Goal: Task Accomplishment & Management: Complete application form

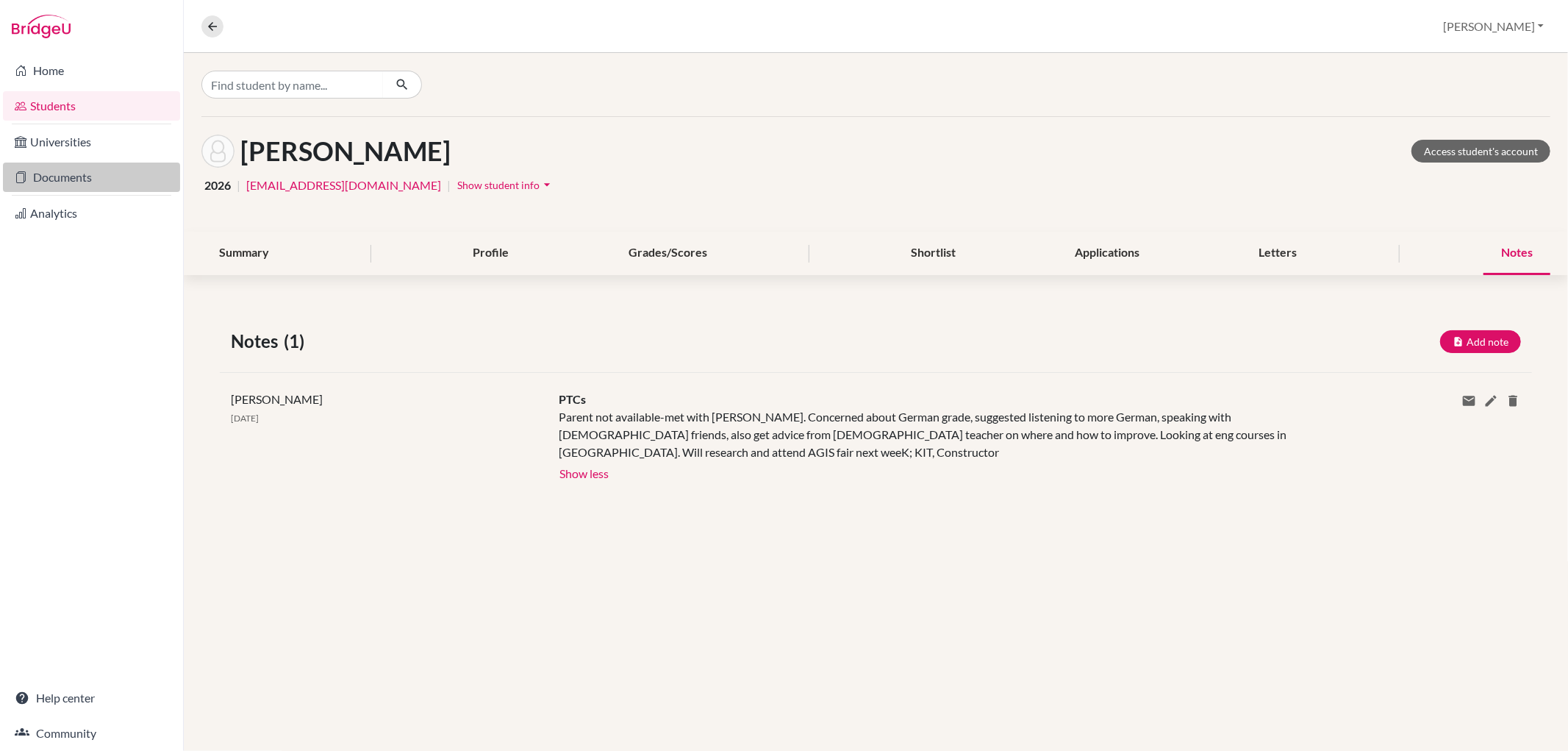
click at [93, 177] on link "Documents" at bounding box center [91, 177] width 177 height 29
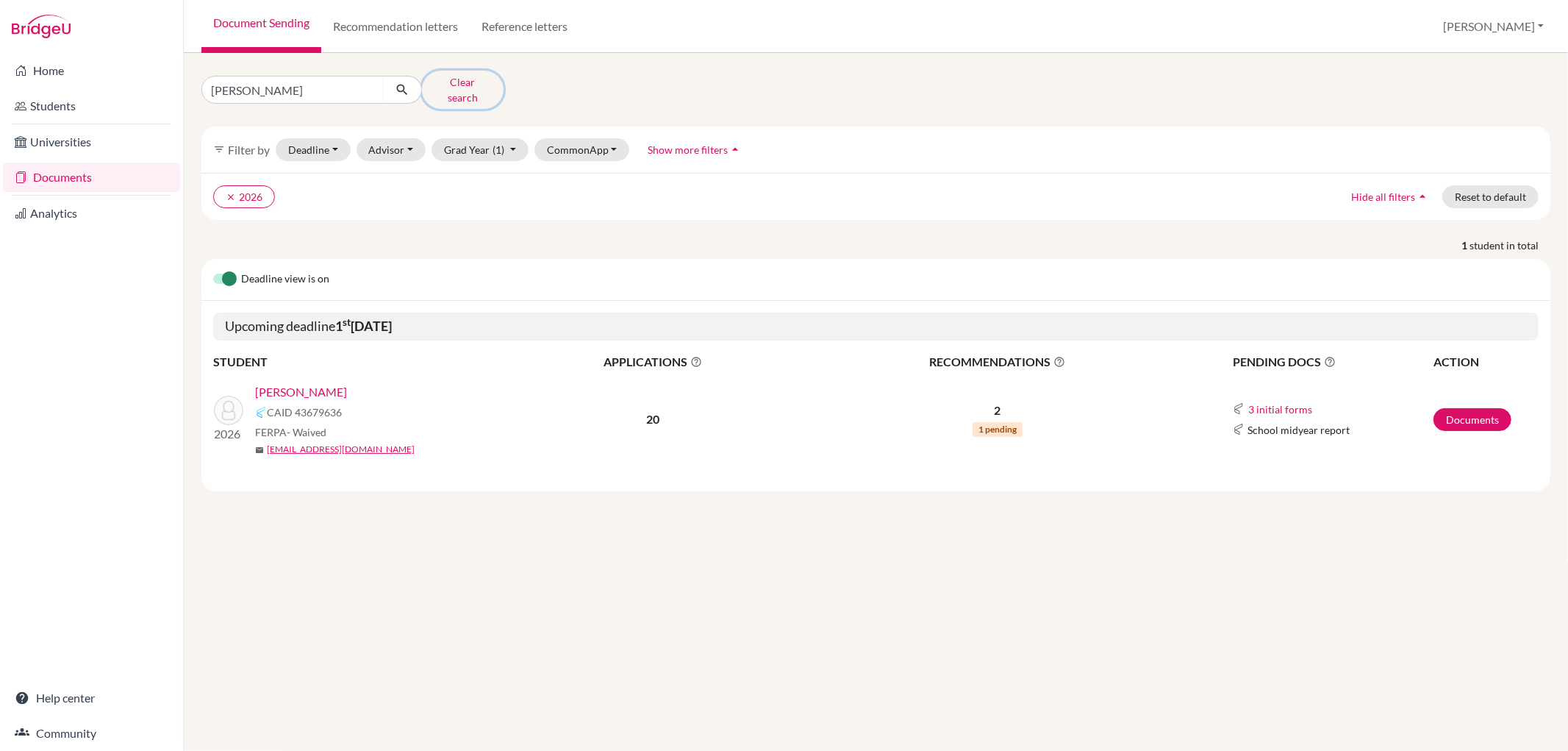
click at [494, 82] on button "Clear search" at bounding box center [463, 89] width 82 height 38
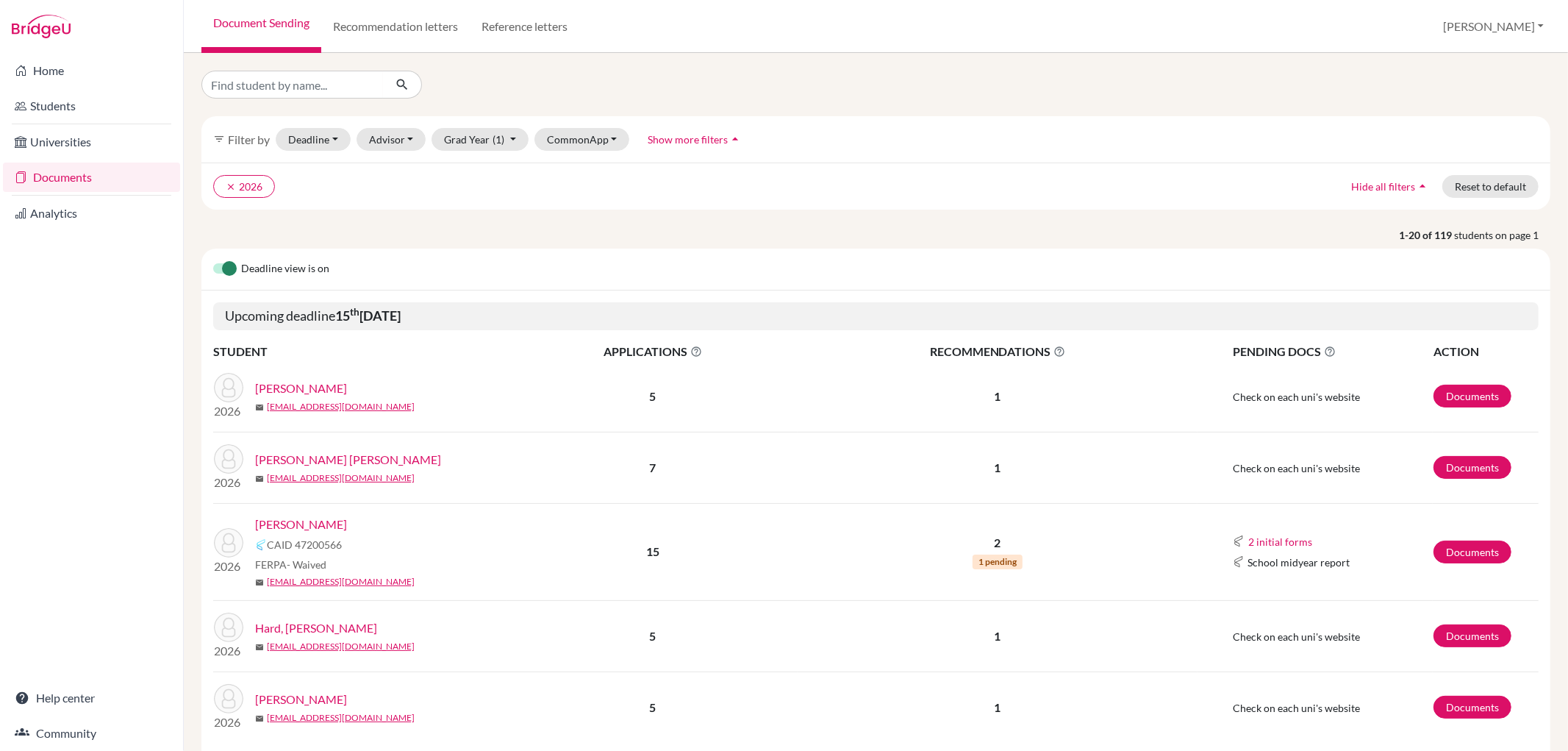
click at [320, 525] on link "Fregeau, Ben" at bounding box center [300, 524] width 92 height 18
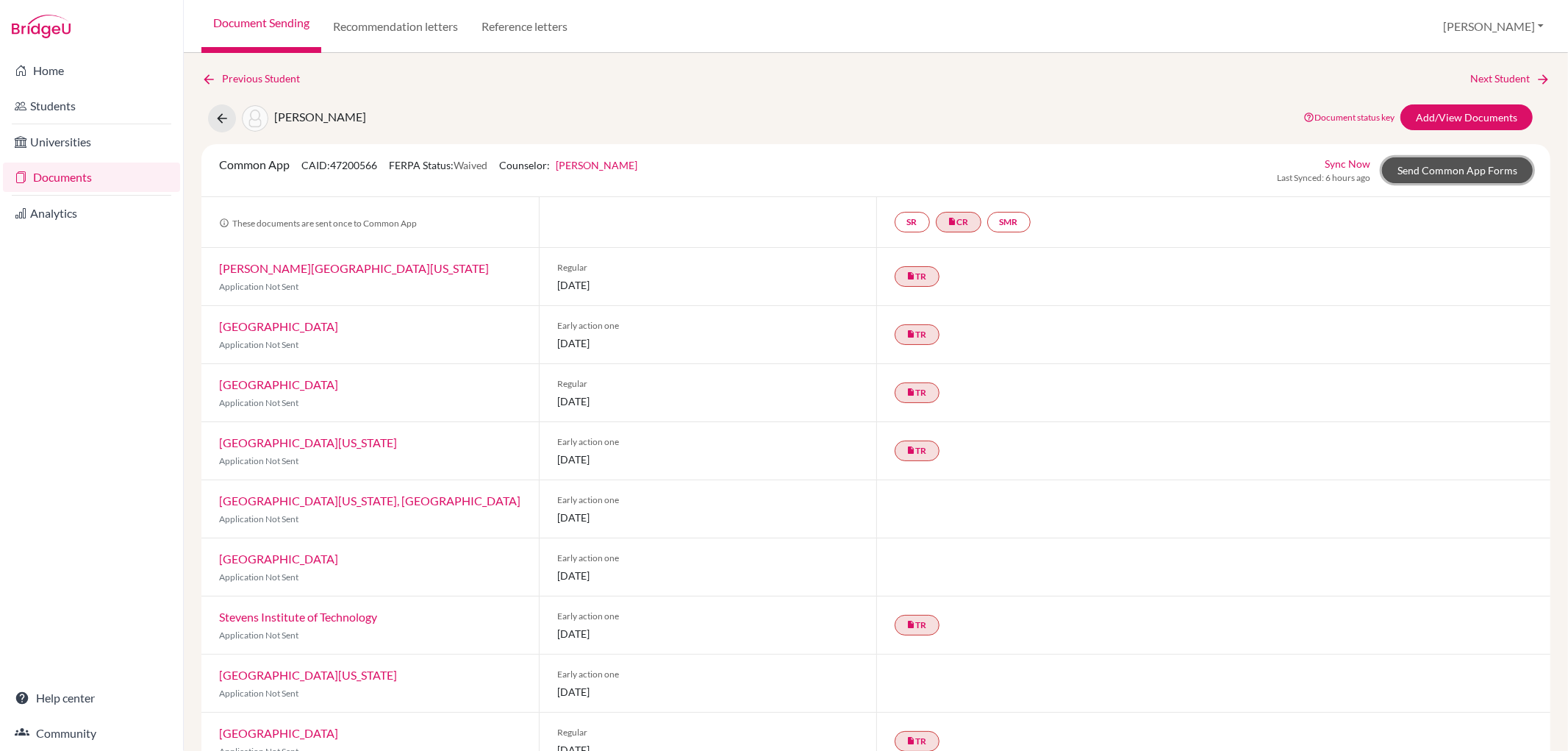
click at [1430, 169] on link "Send Common App Forms" at bounding box center [1457, 170] width 151 height 25
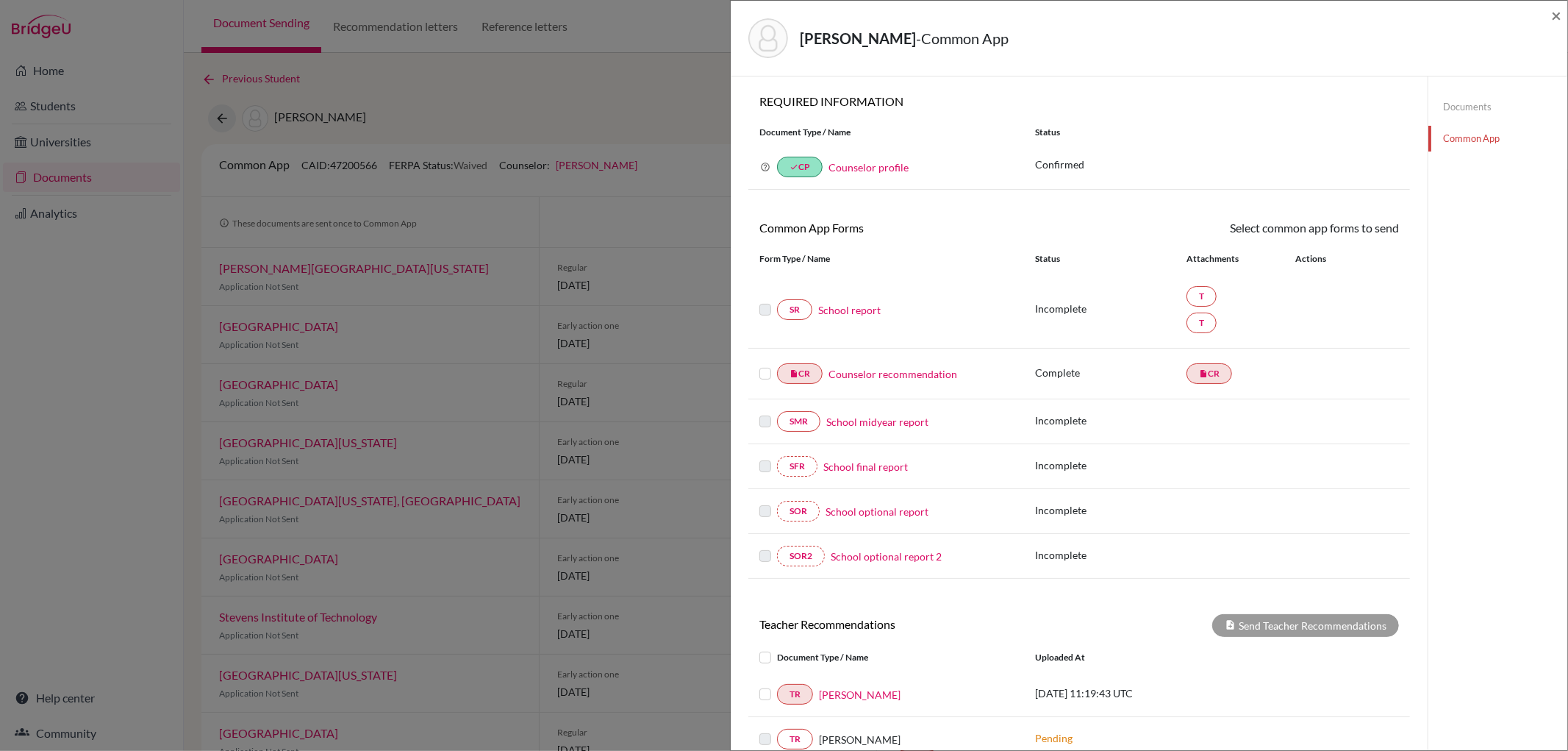
click at [868, 309] on link "School report" at bounding box center [849, 310] width 63 height 15
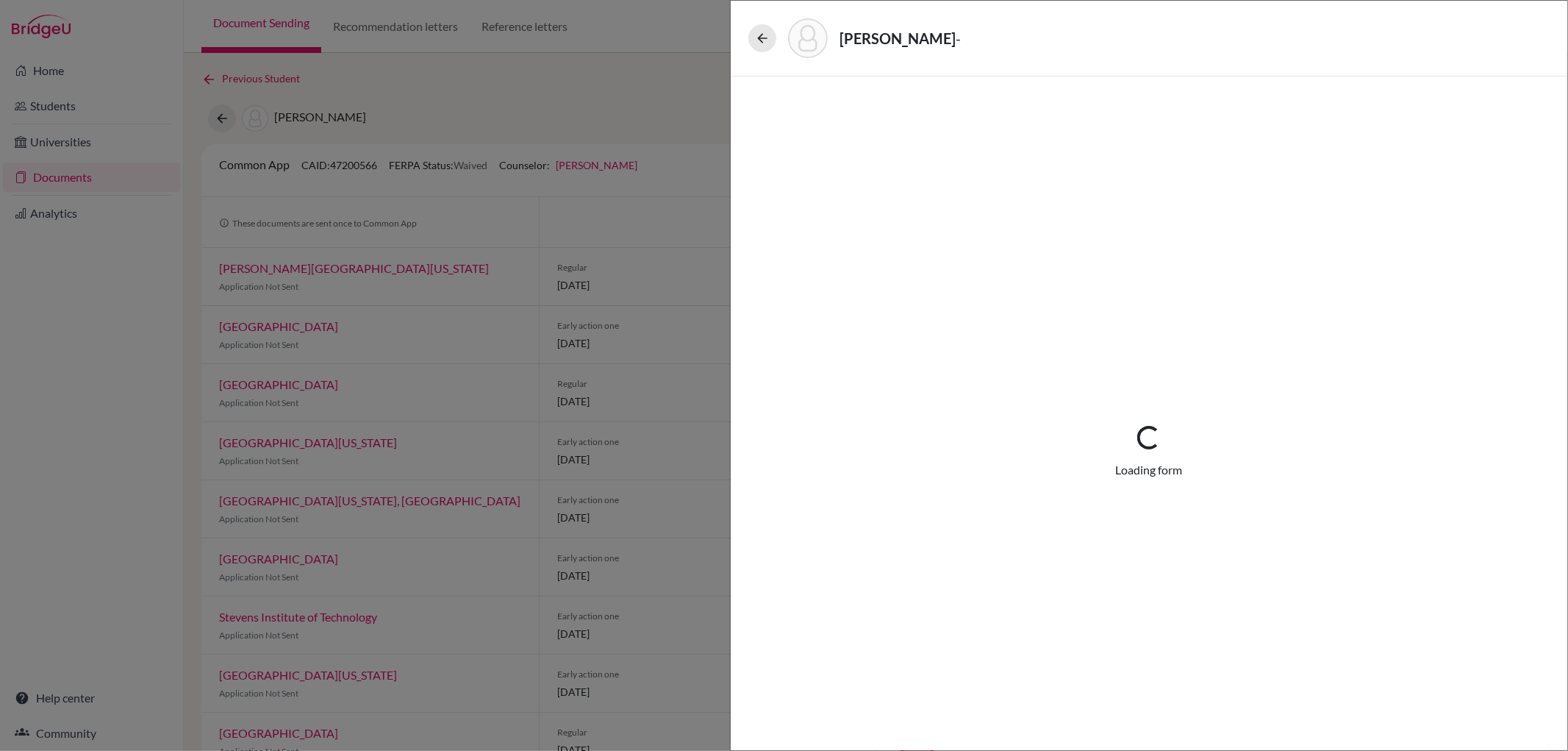
select select "3"
select select "662849"
select select "0"
select select "1"
select select "674455"
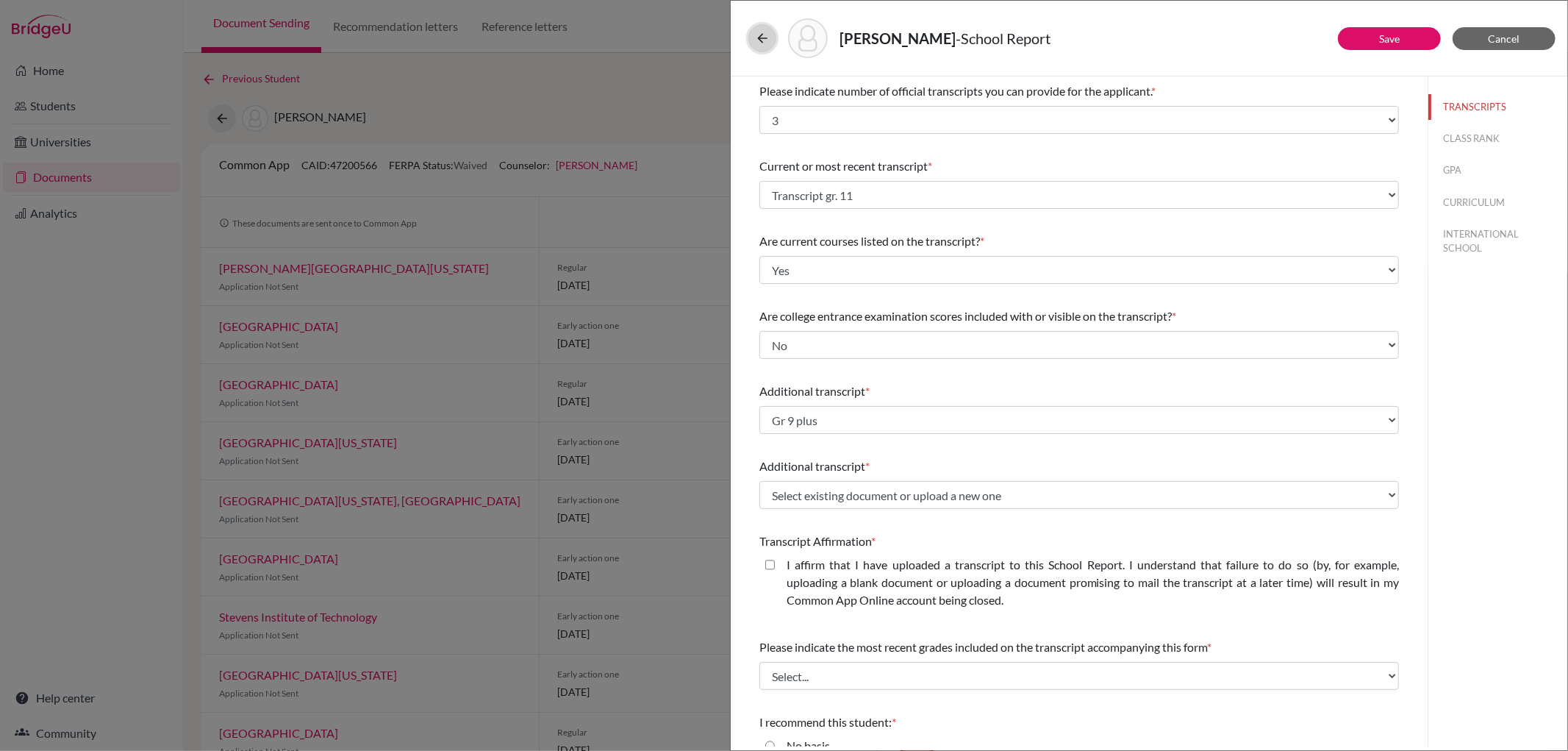
click at [762, 39] on icon at bounding box center [762, 38] width 15 height 15
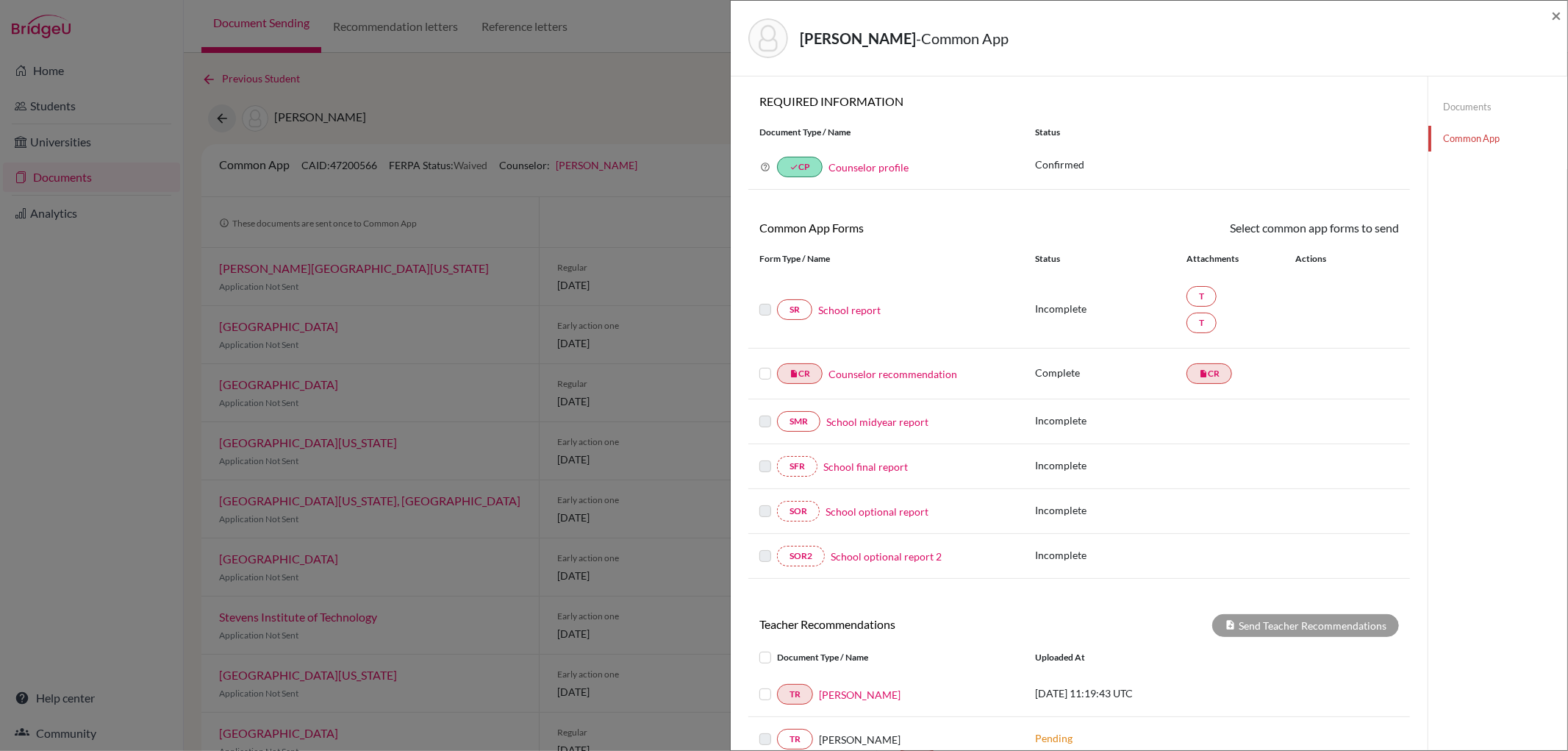
click at [1468, 104] on link "Documents" at bounding box center [1498, 107] width 139 height 25
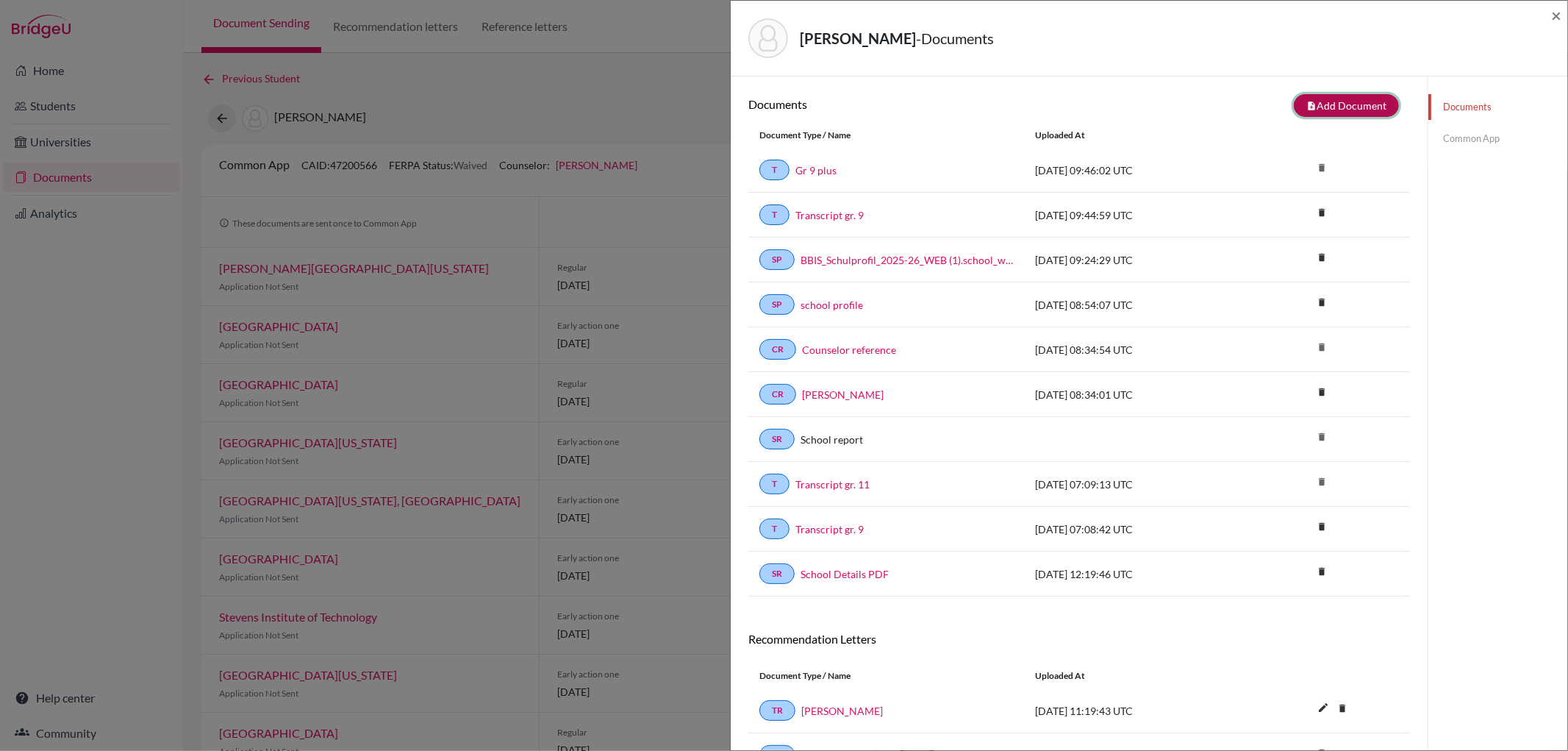
click at [1357, 103] on button "note_add Add Document" at bounding box center [1346, 106] width 105 height 23
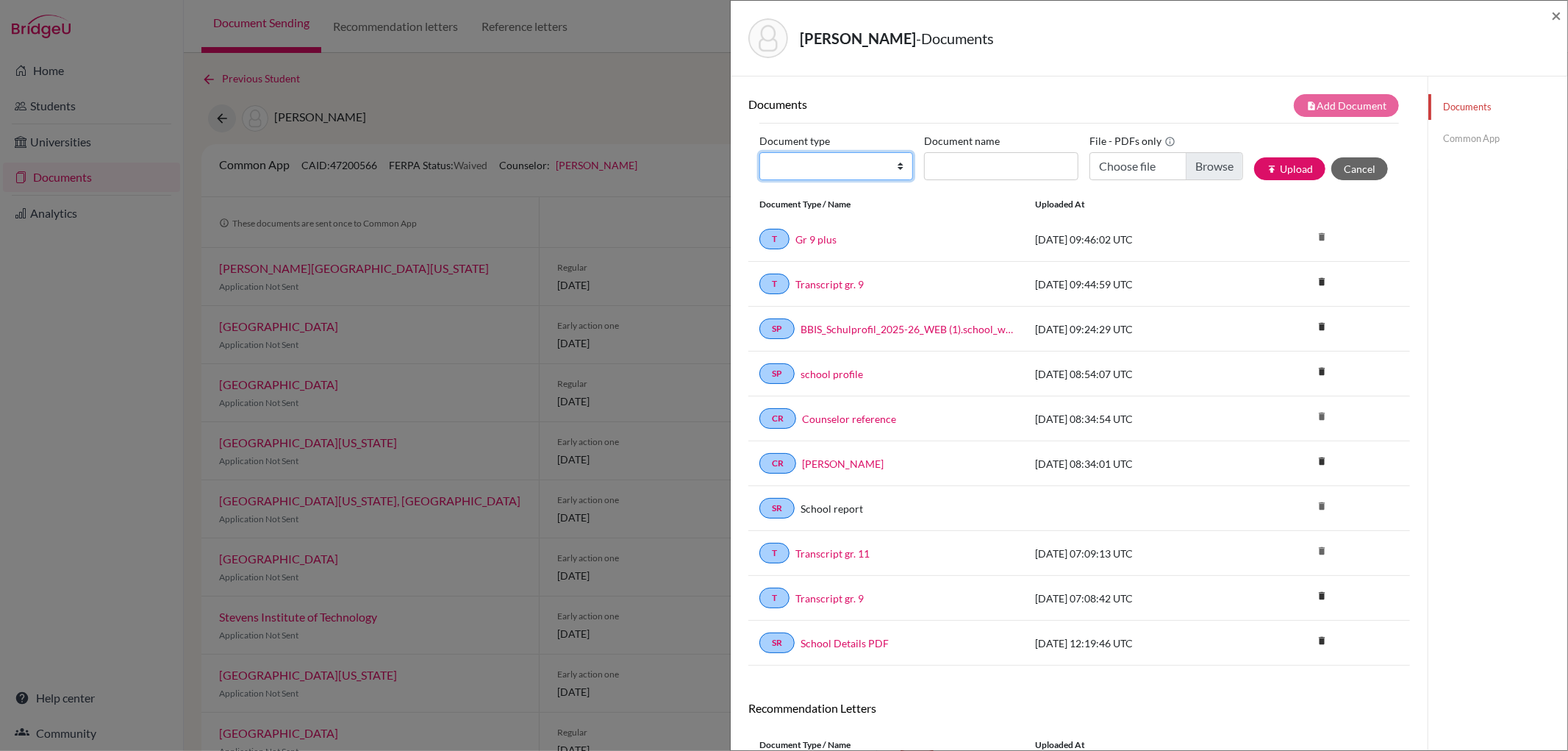
click at [894, 171] on select "Change explanation for Common App reports Counselor recommendation Internationa…" at bounding box center [836, 166] width 154 height 28
select select "2"
click at [759, 152] on select "Change explanation for Common App reports Counselor recommendation Internationa…" at bounding box center [836, 166] width 154 height 28
click at [935, 163] on input "Document name" at bounding box center [1000, 166] width 154 height 28
type input "Predicted grades"
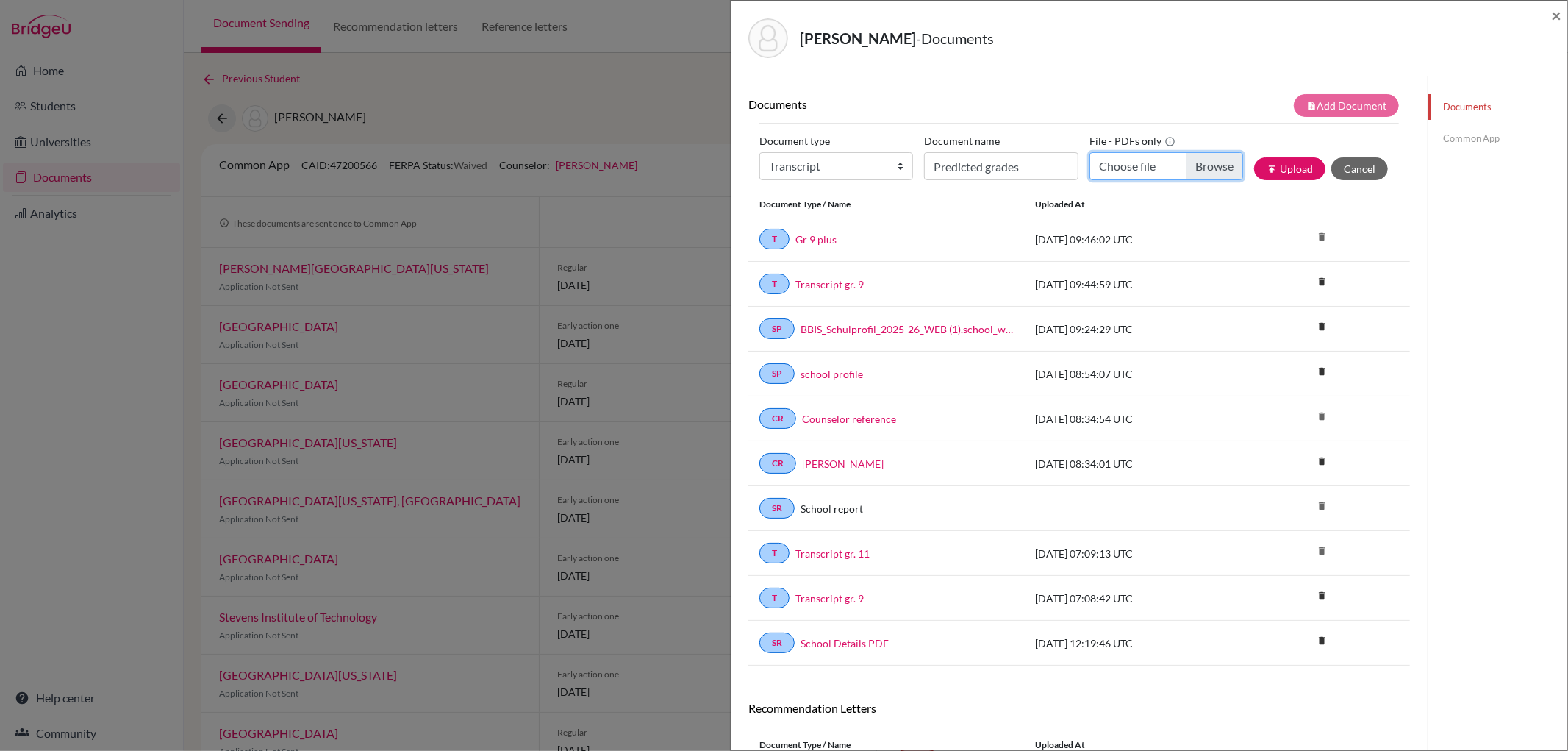
click at [1191, 165] on input "Choose file" at bounding box center [1166, 166] width 154 height 28
type input "C:\fakepath\Predicted Grades_Fregeau_Ben.pdf"
click at [1261, 159] on button "publish Upload" at bounding box center [1290, 169] width 71 height 23
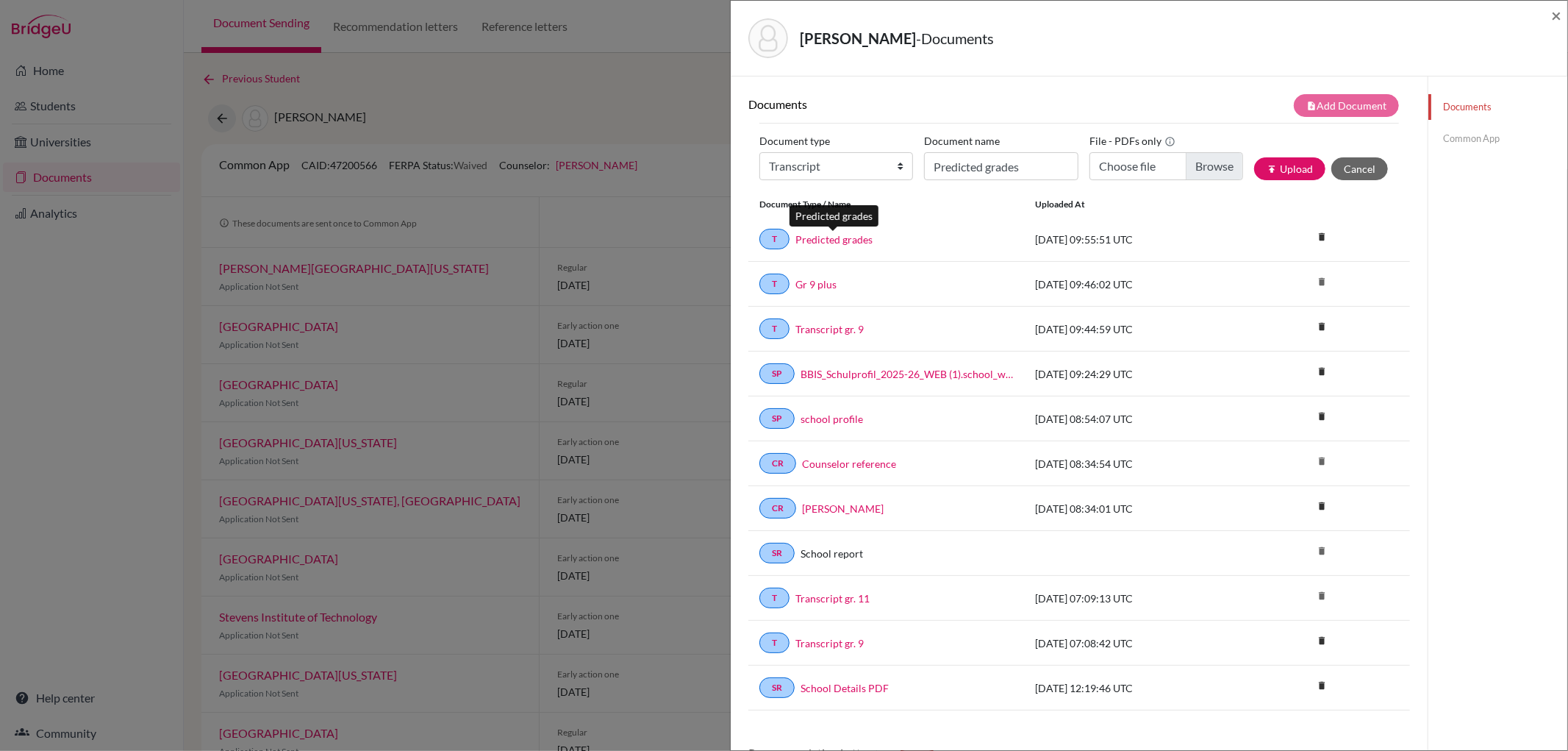
click at [845, 243] on link "Predicted grades" at bounding box center [834, 240] width 77 height 15
click at [1452, 137] on link "Common App" at bounding box center [1498, 138] width 139 height 25
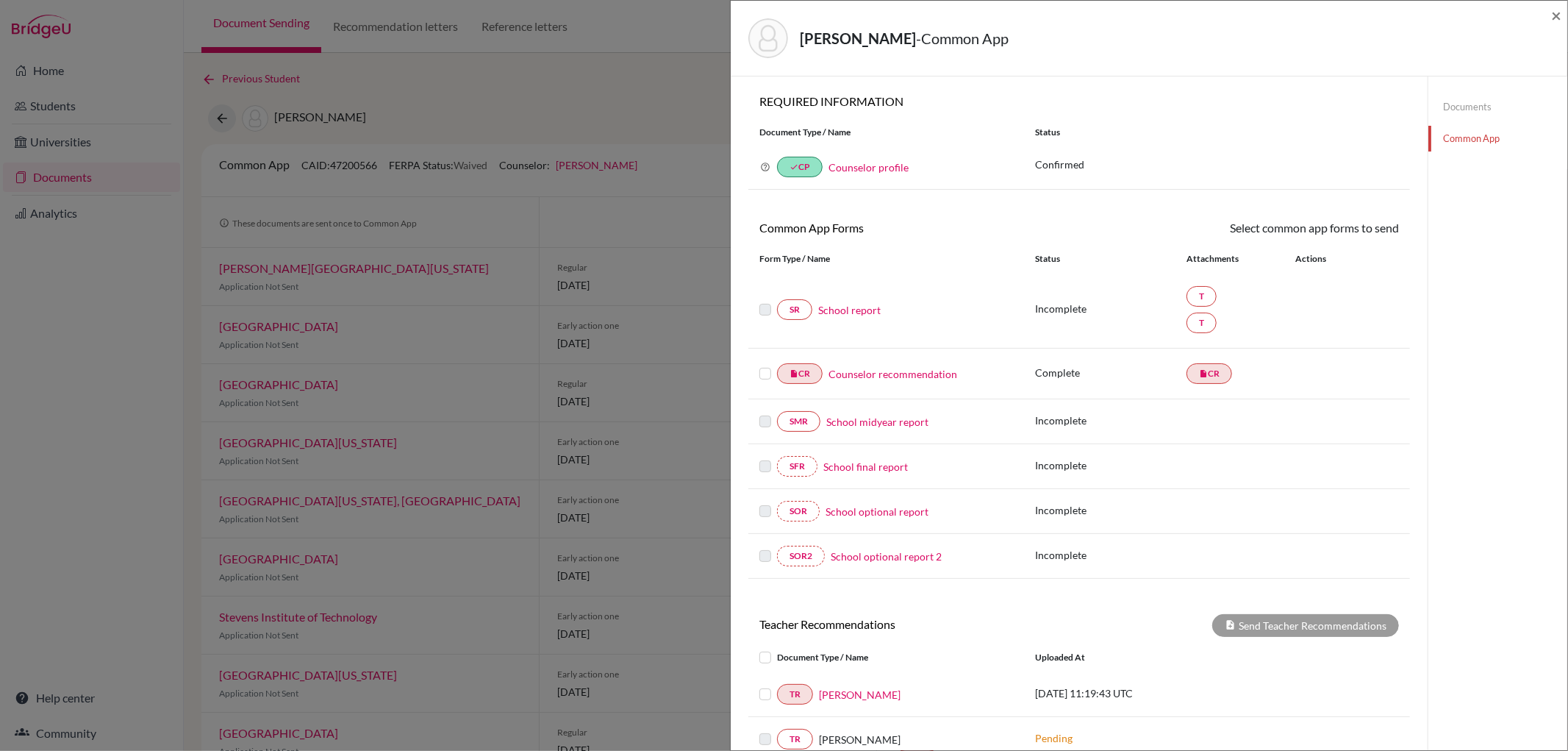
click at [874, 310] on link "School report" at bounding box center [849, 310] width 63 height 15
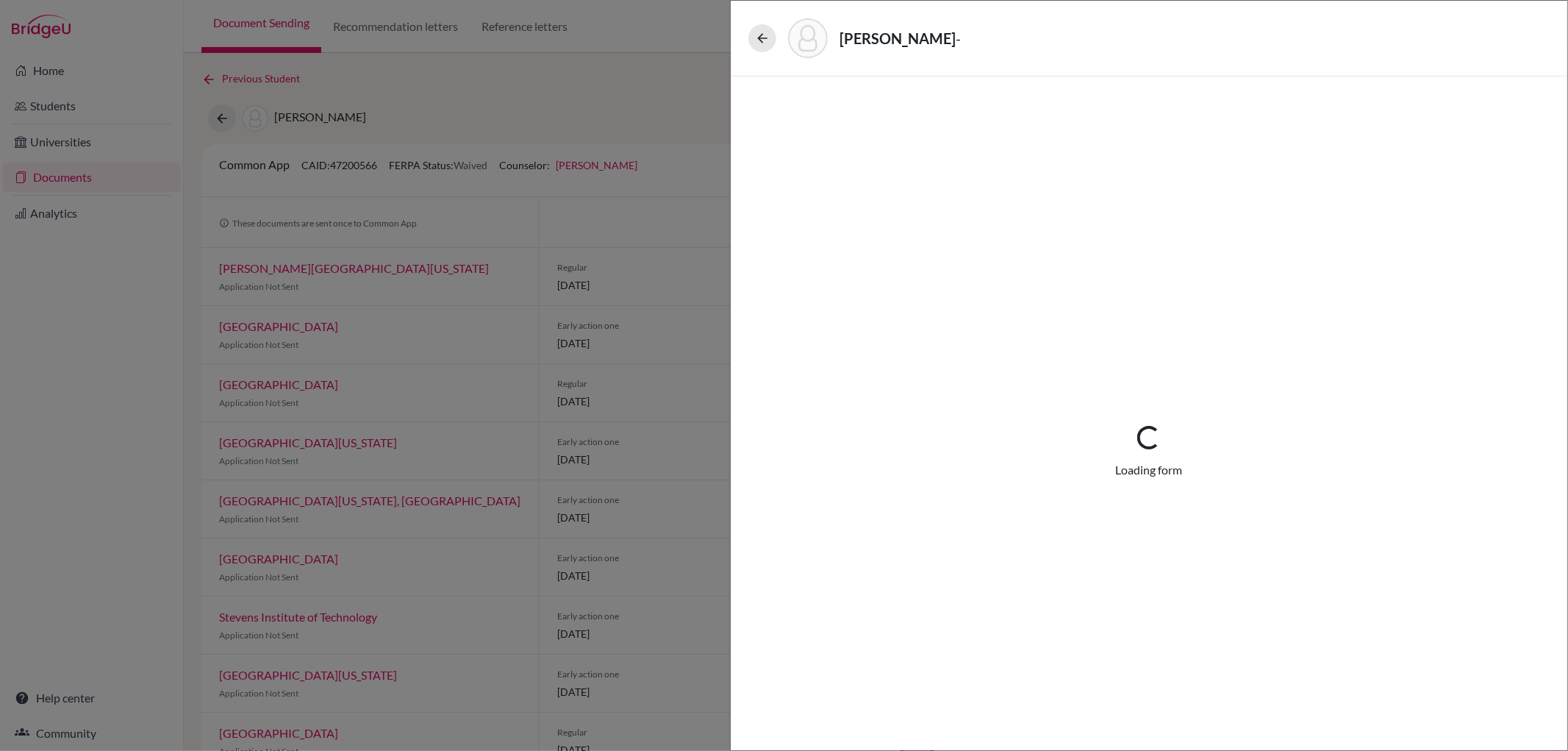
select select "3"
select select "662849"
select select "0"
select select "1"
select select "674455"
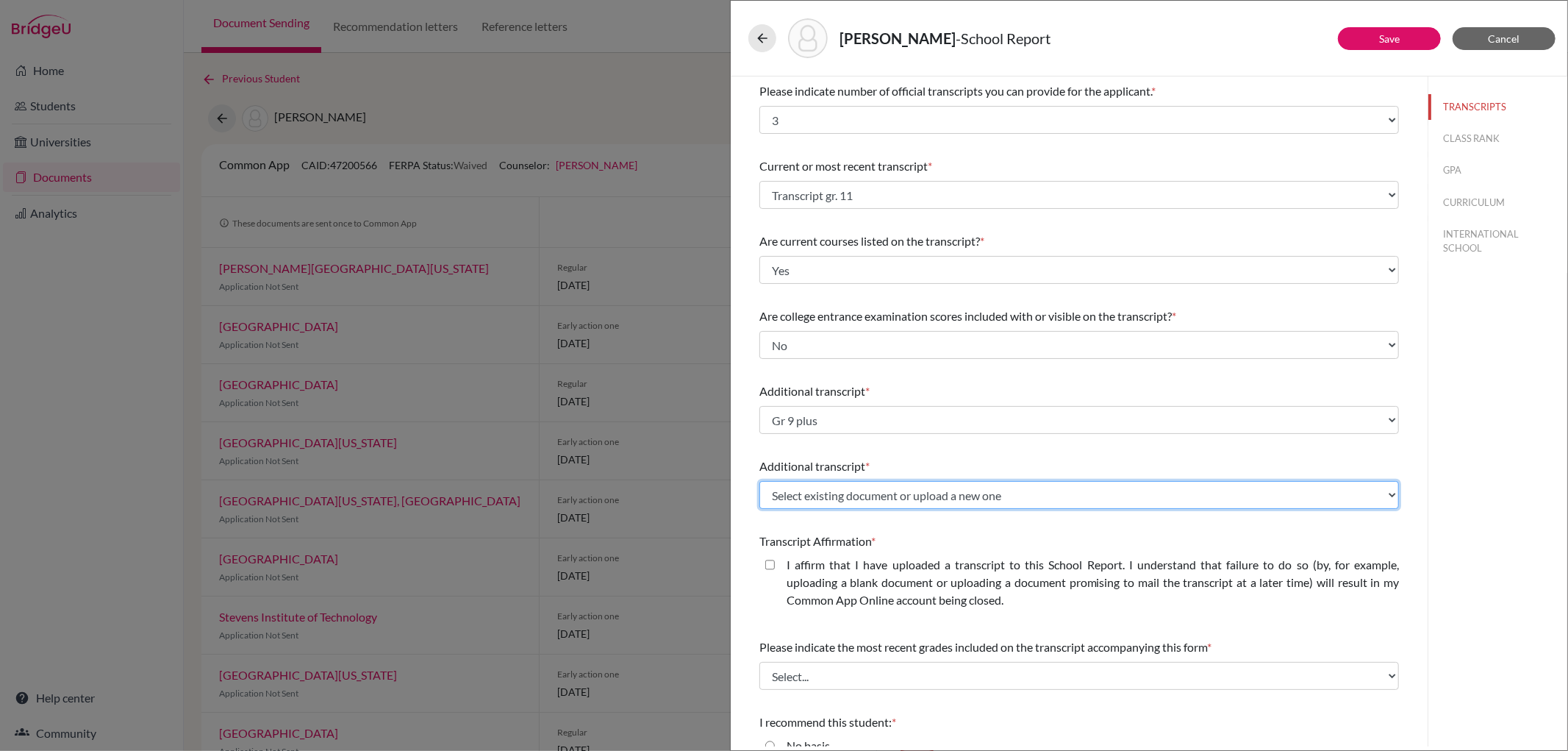
click at [1103, 491] on select "Select existing document or upload a new one Transcript gr. 9 Transcript gr. 11…" at bounding box center [1079, 494] width 640 height 28
select select "680273"
click at [759, 481] on select "Select existing document or upload a new one Transcript gr. 9 Transcript gr. 11…" at bounding box center [1079, 494] width 640 height 28
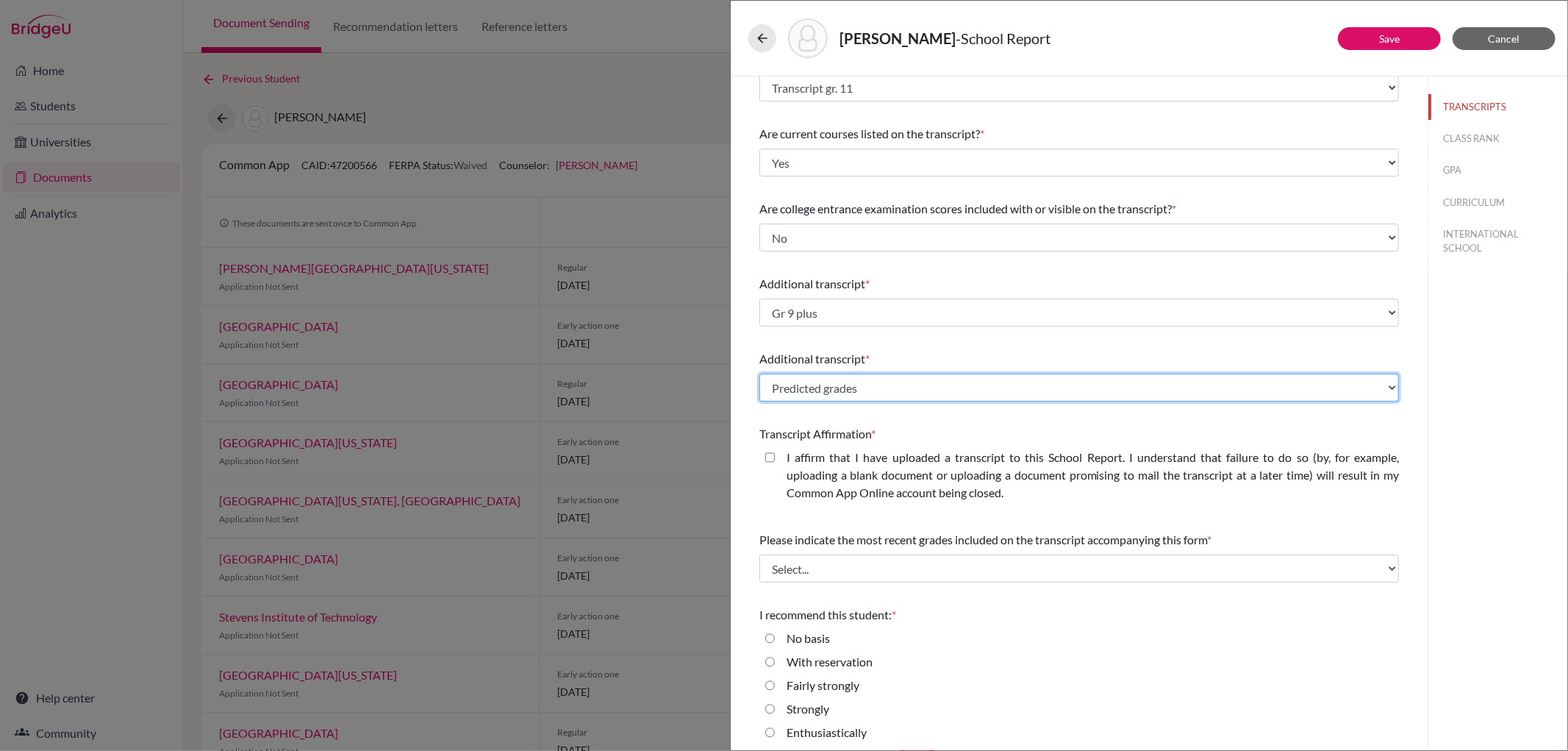
scroll to position [114, 0]
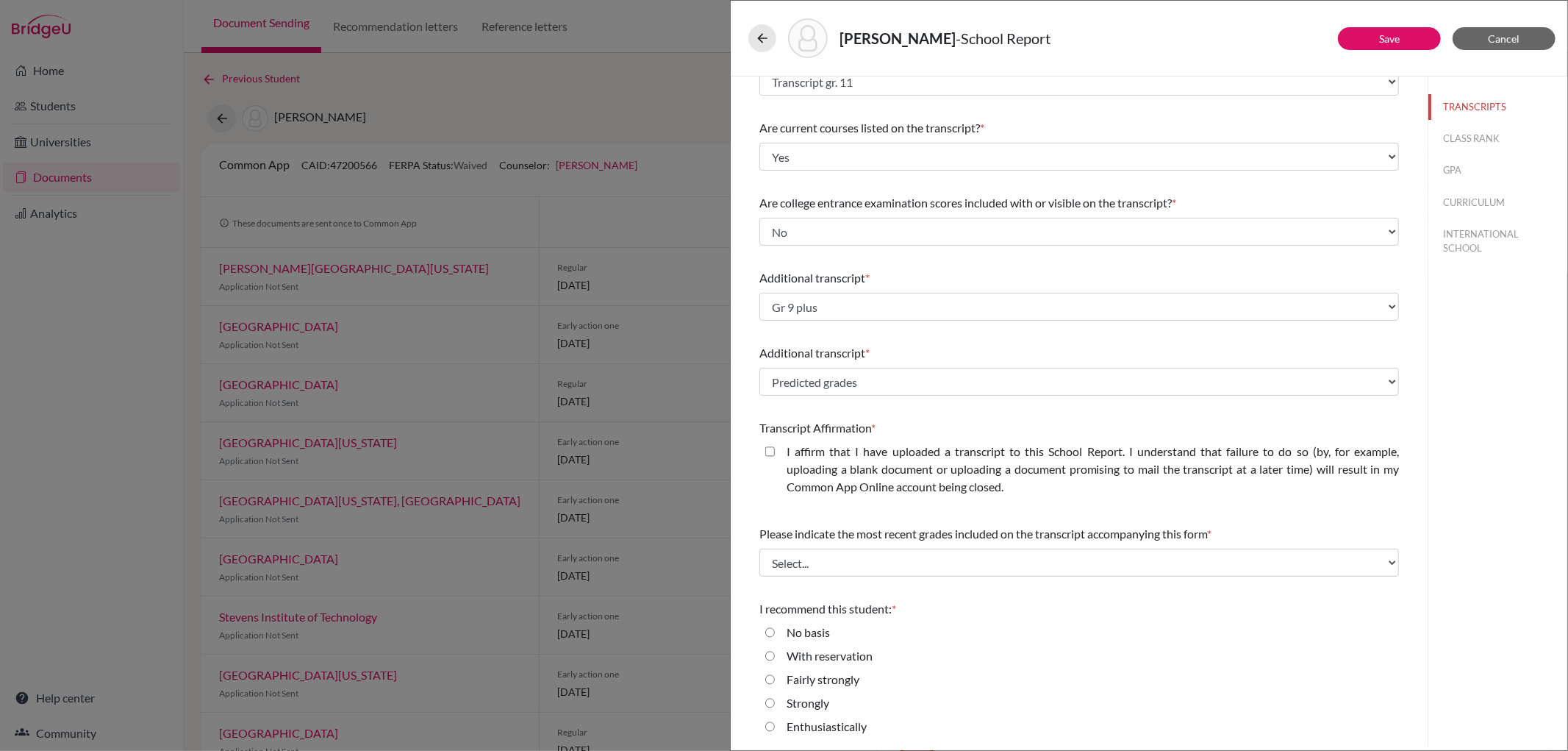
click at [770, 454] on closed\ "I affirm that I have uploaded a transcript to this School Report. I understand …" at bounding box center [770, 451] width 9 height 18
checkbox closed\ "true"
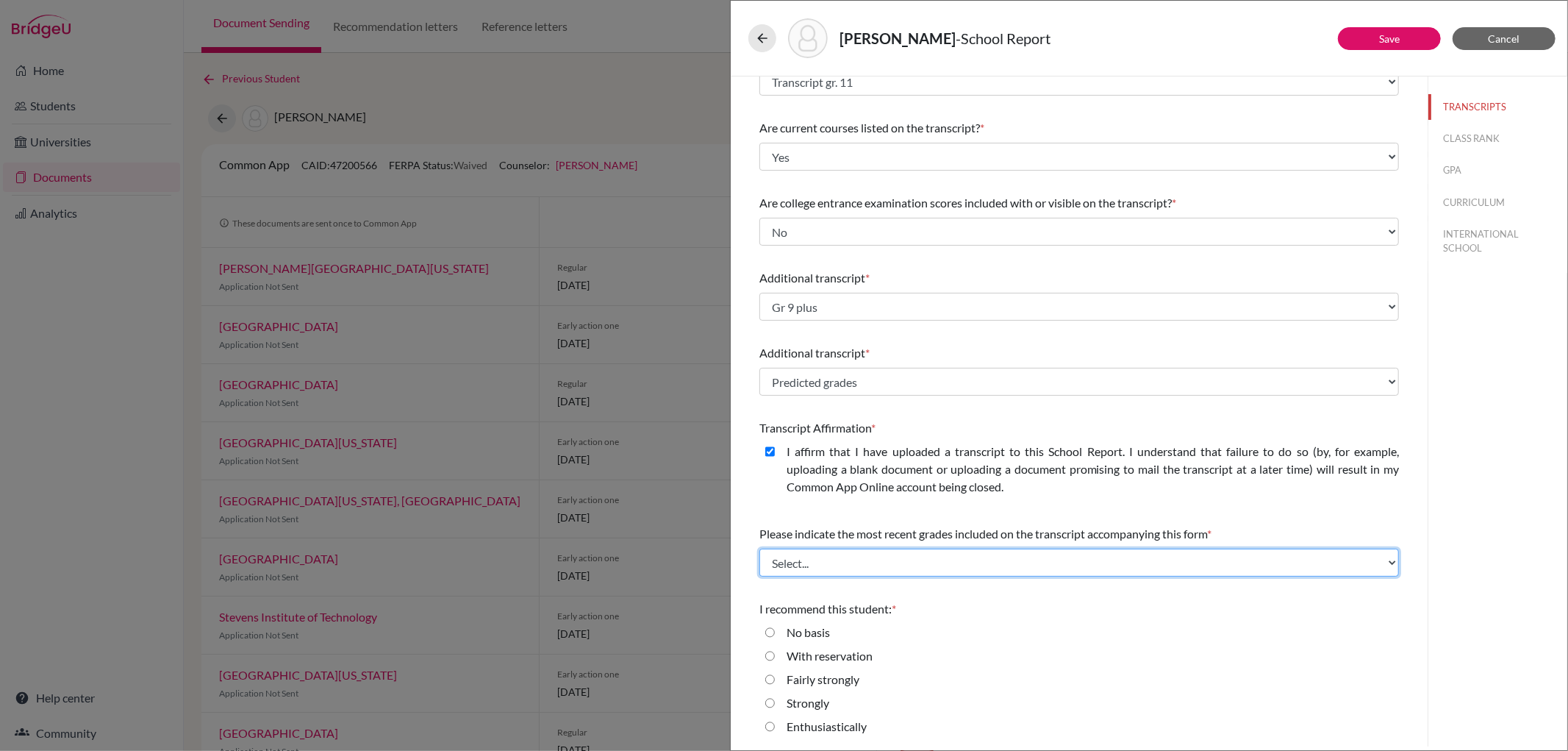
click at [932, 562] on select "Select... Final junior year grades 1st Quarter senior year grades 2nd Quarter/1…" at bounding box center [1079, 562] width 640 height 28
select select "0"
click at [759, 549] on select "Select... Final junior year grades 1st Quarter senior year grades 2nd Quarter/1…" at bounding box center [1079, 562] width 640 height 28
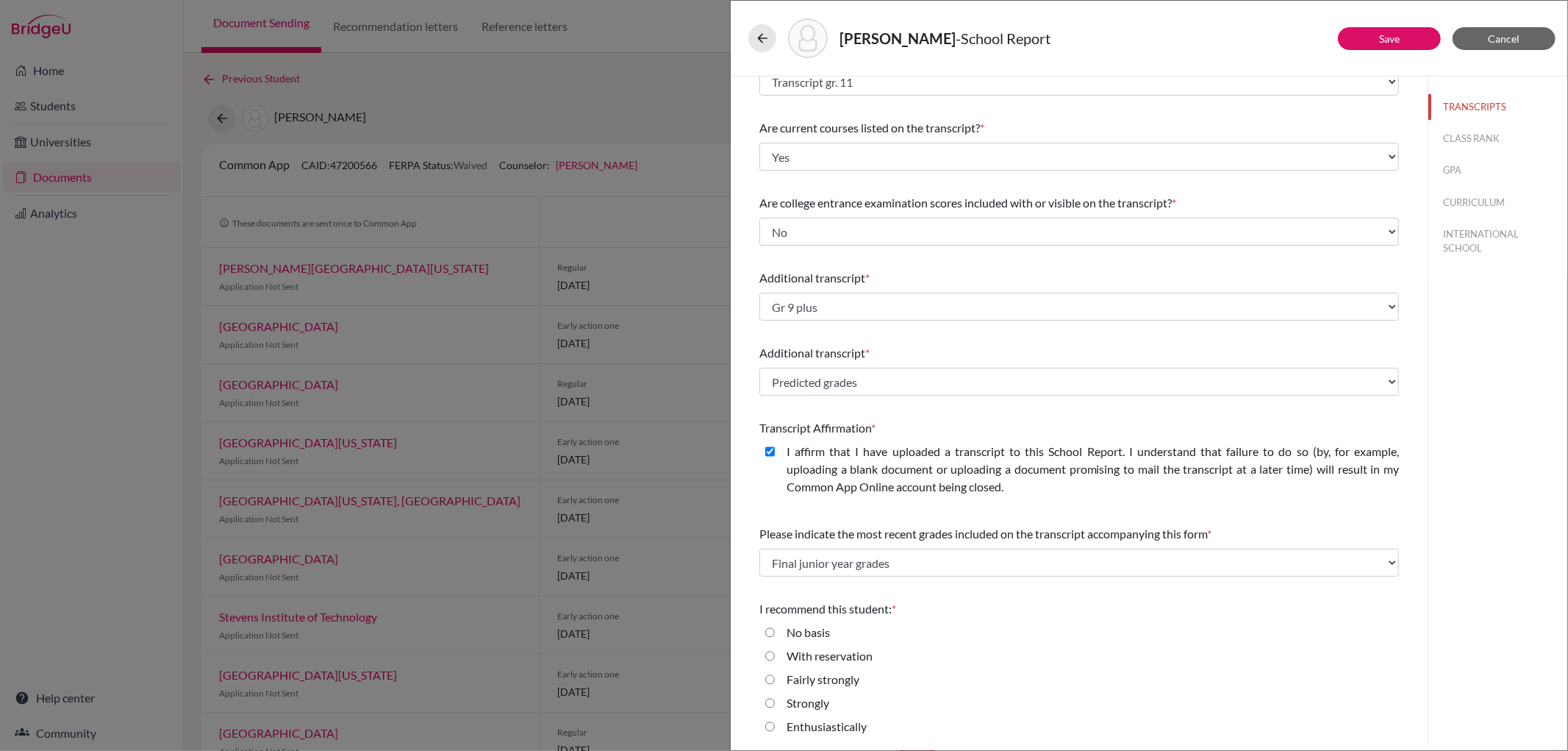
click at [767, 725] on input "Enthusiastically" at bounding box center [770, 726] width 9 height 18
radio input "true"
click at [1401, 33] on button "Save" at bounding box center [1389, 39] width 103 height 23
